Goal: Task Accomplishment & Management: Manage account settings

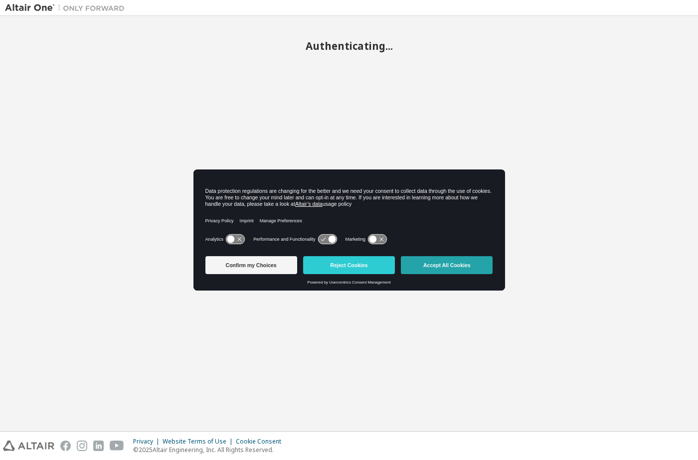
click at [444, 268] on button "Accept All Cookies" at bounding box center [447, 265] width 92 height 18
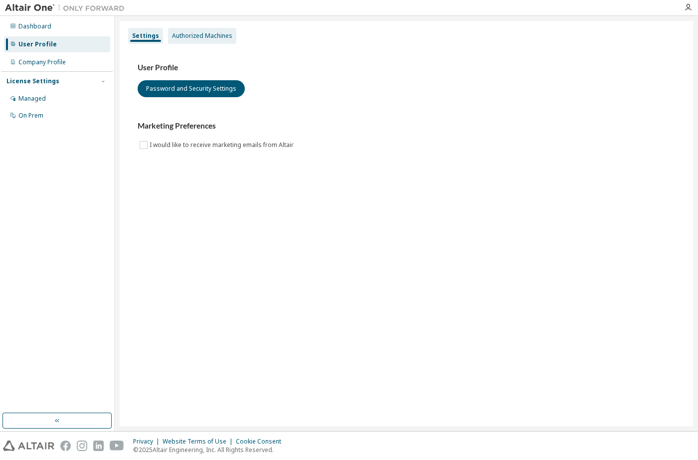
click at [185, 35] on div "Authorized Machines" at bounding box center [202, 36] width 60 height 8
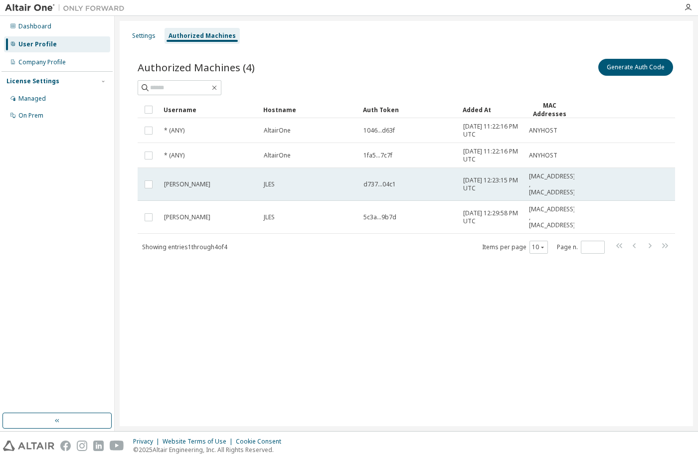
click at [487, 184] on span "2025-10-07 12:23:15 PM UTC" at bounding box center [491, 185] width 57 height 16
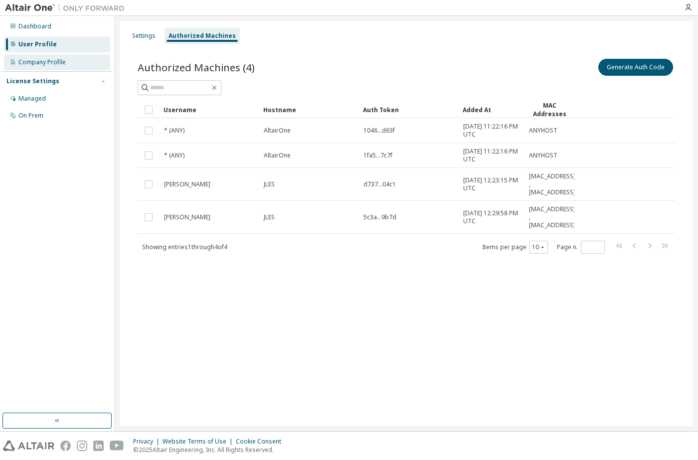
click at [58, 70] on div "Company Profile" at bounding box center [57, 62] width 106 height 16
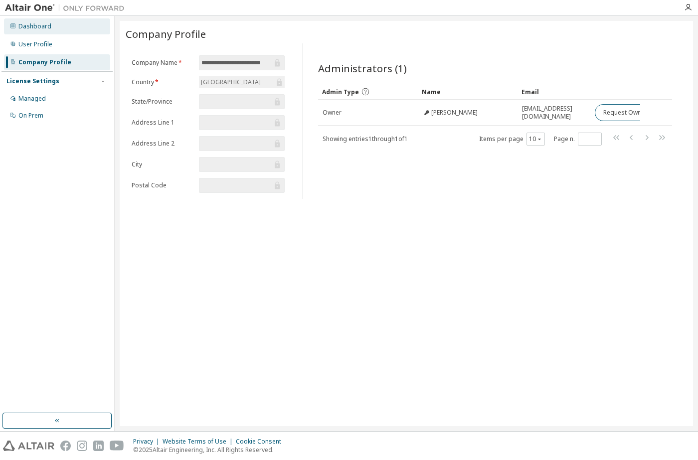
click at [50, 31] on div "Dashboard" at bounding box center [57, 26] width 106 height 16
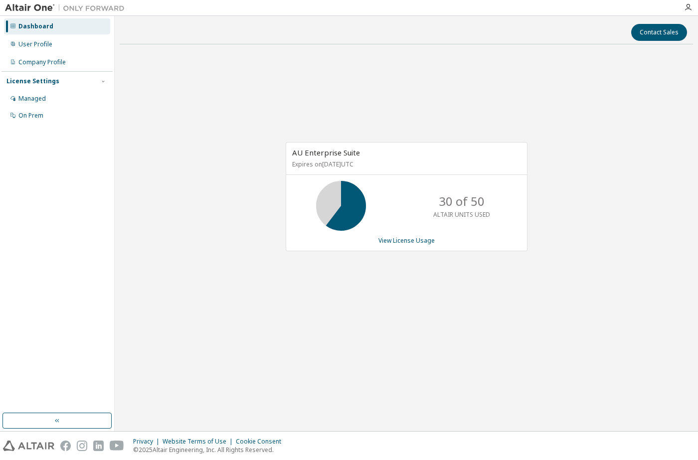
click at [41, 12] on img at bounding box center [67, 8] width 125 height 10
click at [104, 422] on button "button" at bounding box center [56, 421] width 109 height 16
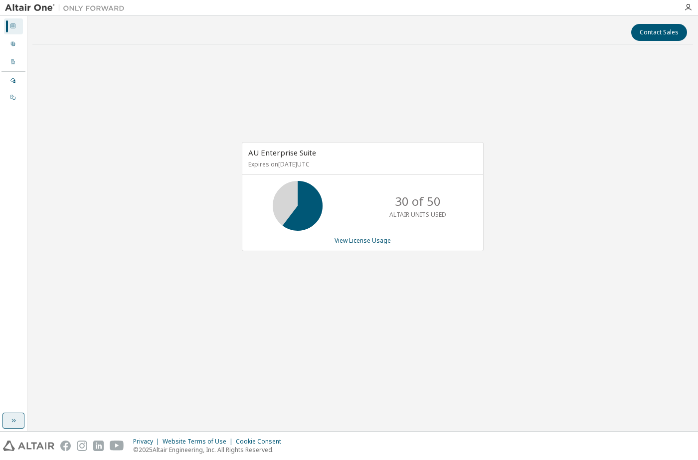
click at [14, 420] on icon "button" at bounding box center [13, 421] width 8 height 8
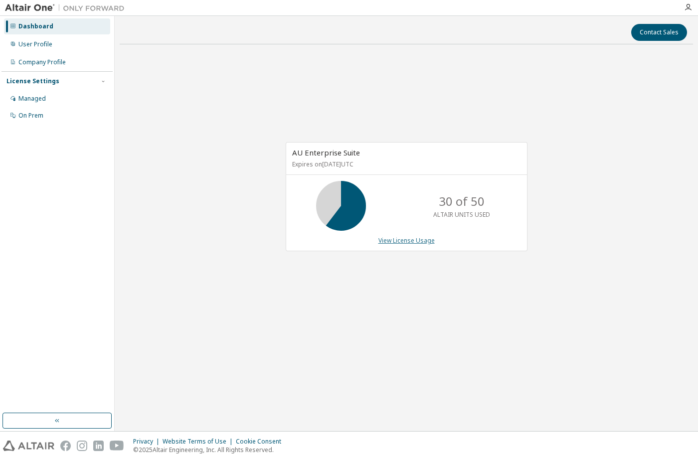
click at [405, 245] on link "View License Usage" at bounding box center [407, 240] width 56 height 8
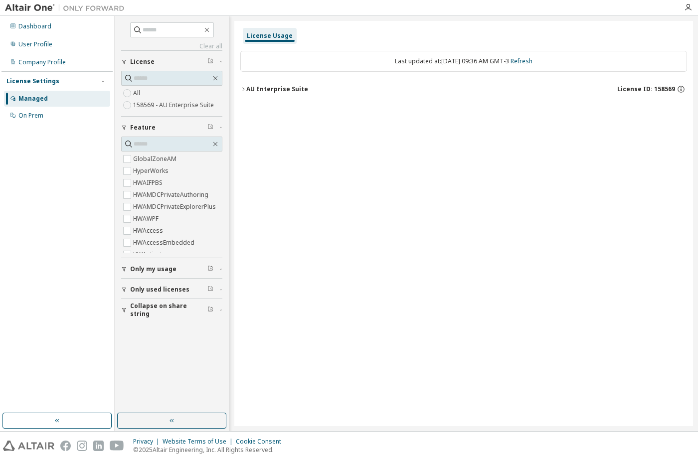
click at [174, 283] on button "Only used licenses" at bounding box center [171, 290] width 101 height 22
click at [177, 267] on div "Only my usage" at bounding box center [174, 269] width 89 height 8
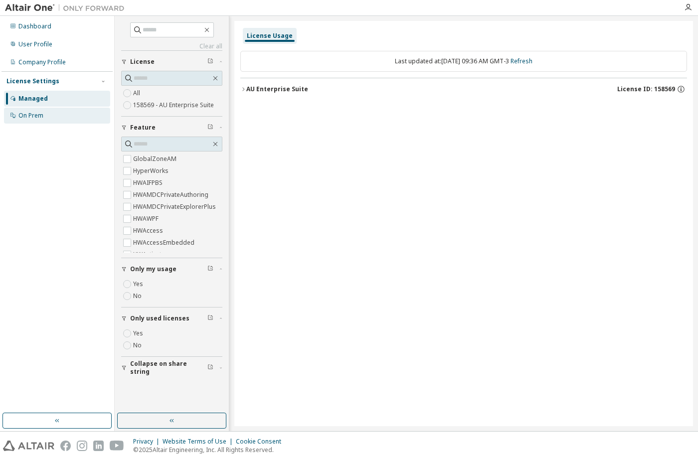
click at [42, 115] on div "On Prem" at bounding box center [30, 116] width 25 height 8
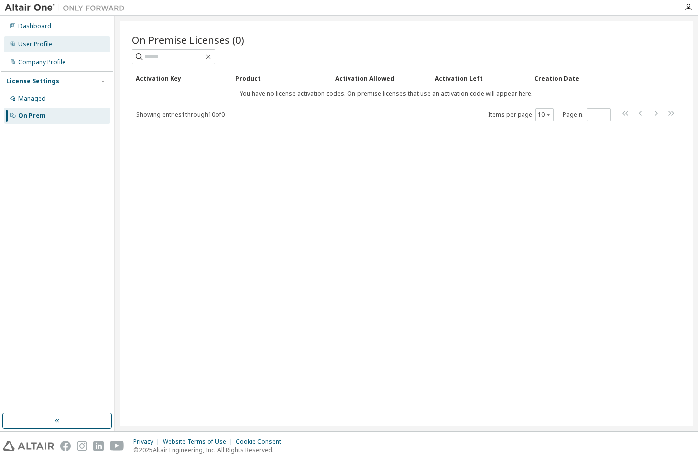
click at [71, 38] on div "User Profile" at bounding box center [57, 44] width 106 height 16
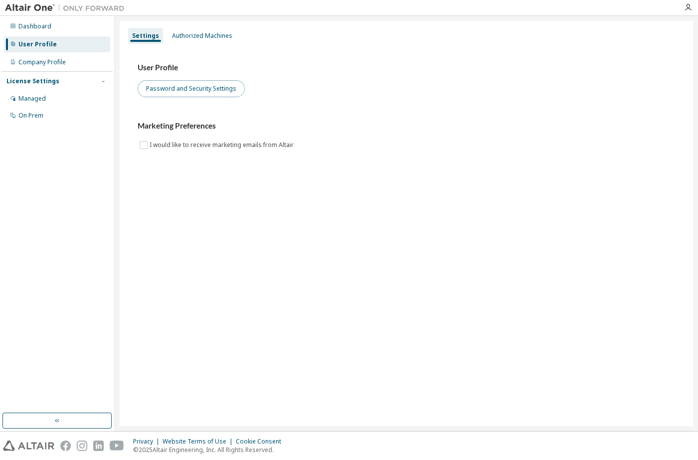
click at [194, 93] on button "Password and Security Settings" at bounding box center [191, 88] width 107 height 17
